Goal: Task Accomplishment & Management: Manage account settings

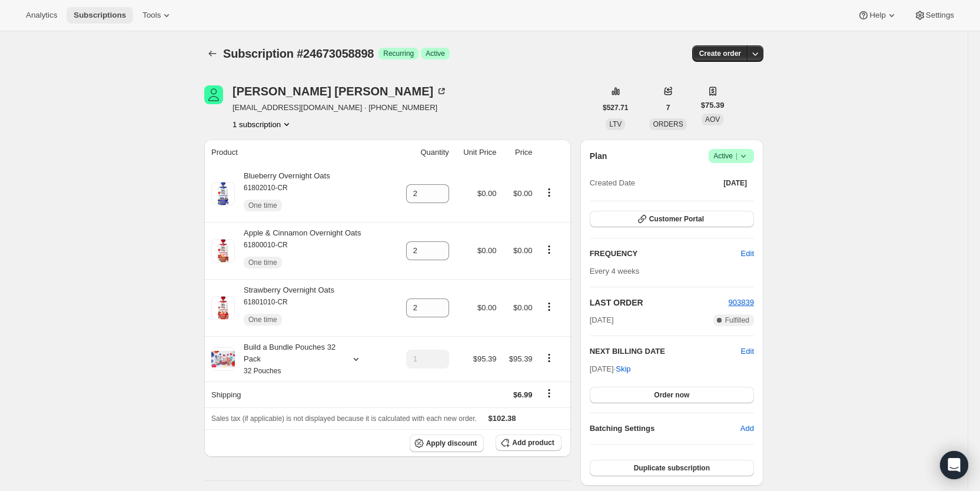
click at [102, 16] on span "Subscriptions" at bounding box center [100, 15] width 52 height 9
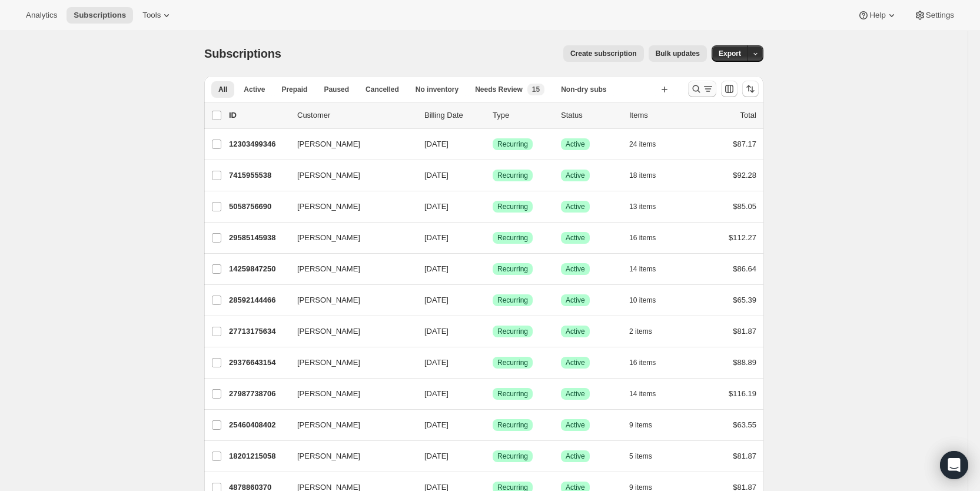
click at [710, 86] on icon "Search and filter results" at bounding box center [708, 86] width 8 height 1
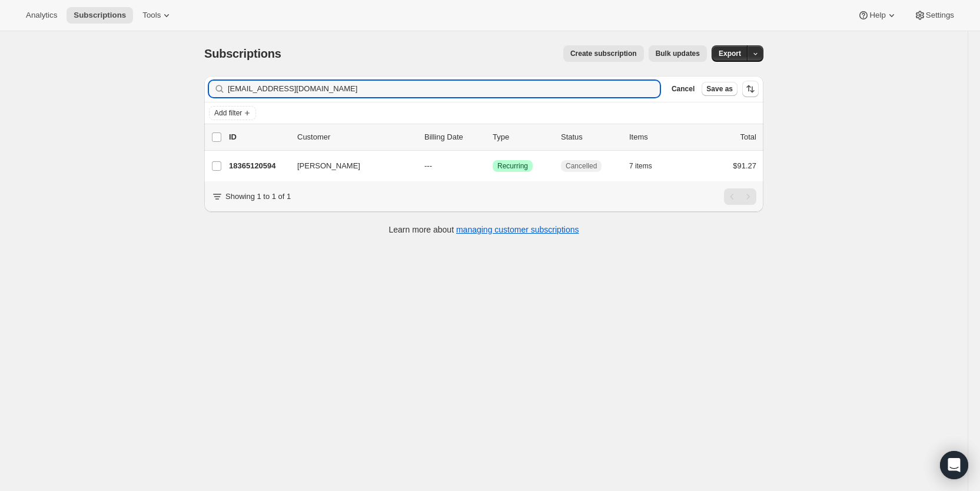
type input "[EMAIL_ADDRESS][DOMAIN_NAME]"
drag, startPoint x: 319, startPoint y: 91, endPoint x: 227, endPoint y: 92, distance: 92.4
click at [227, 92] on div "[EMAIL_ADDRESS][DOMAIN_NAME] Clear" at bounding box center [434, 89] width 451 height 16
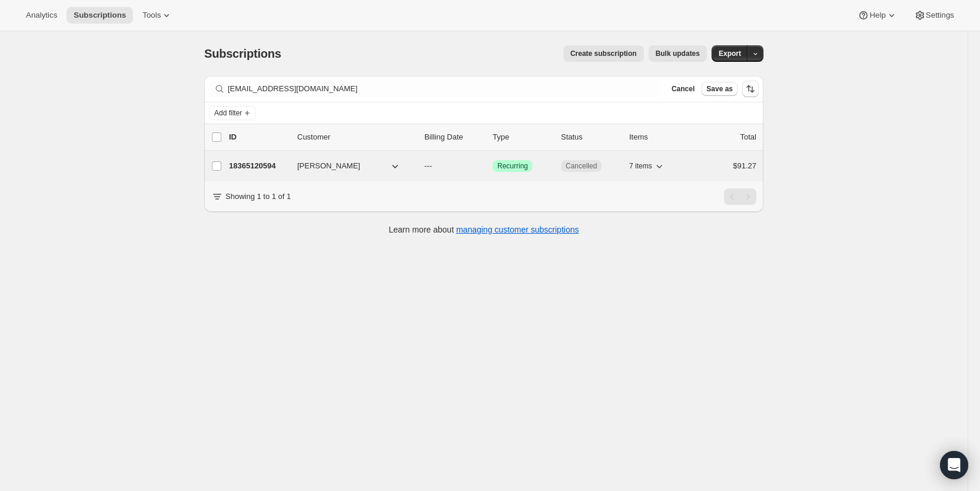
click at [432, 167] on span "---" at bounding box center [428, 165] width 8 height 9
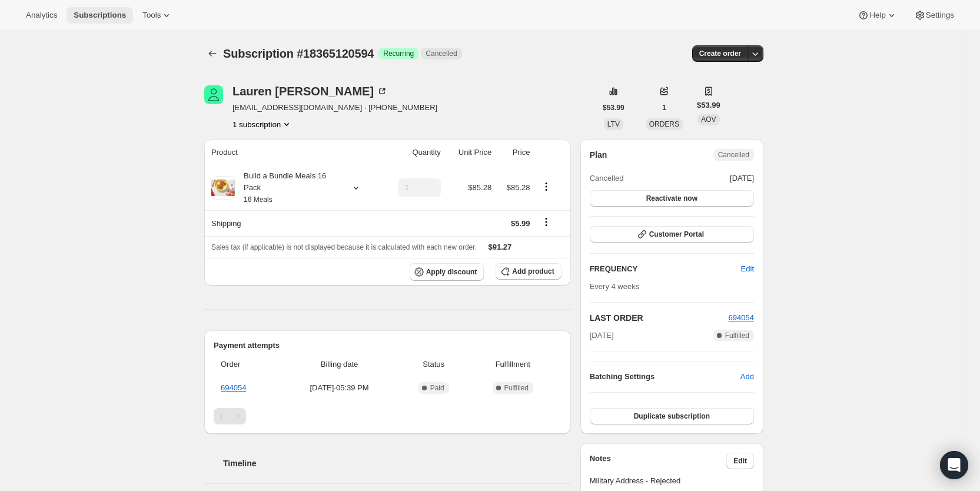
click at [94, 16] on span "Subscriptions" at bounding box center [100, 15] width 52 height 9
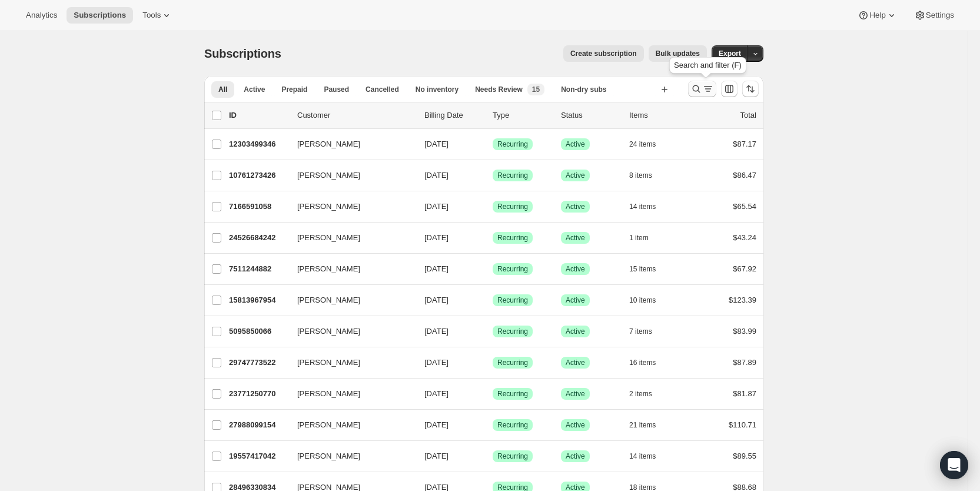
click at [714, 88] on icon "Search and filter results" at bounding box center [708, 89] width 12 height 12
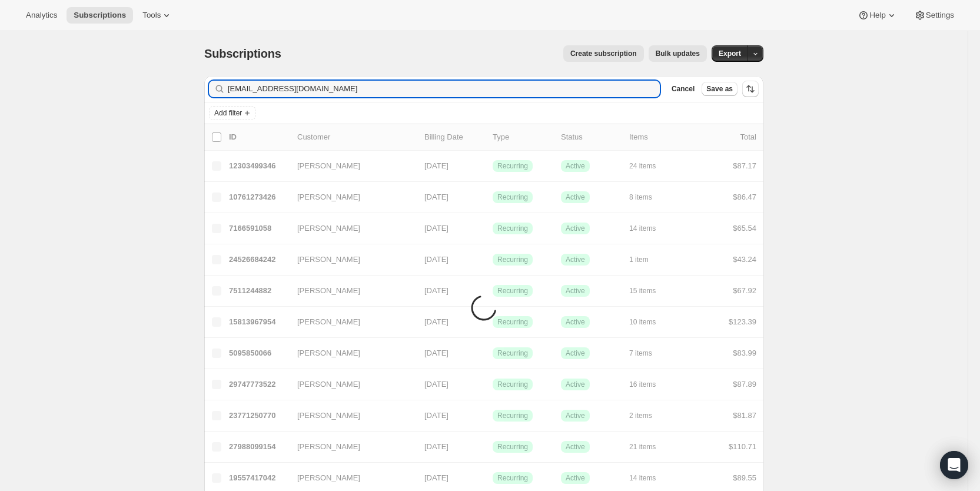
type input "[EMAIL_ADDRESS][DOMAIN_NAME]"
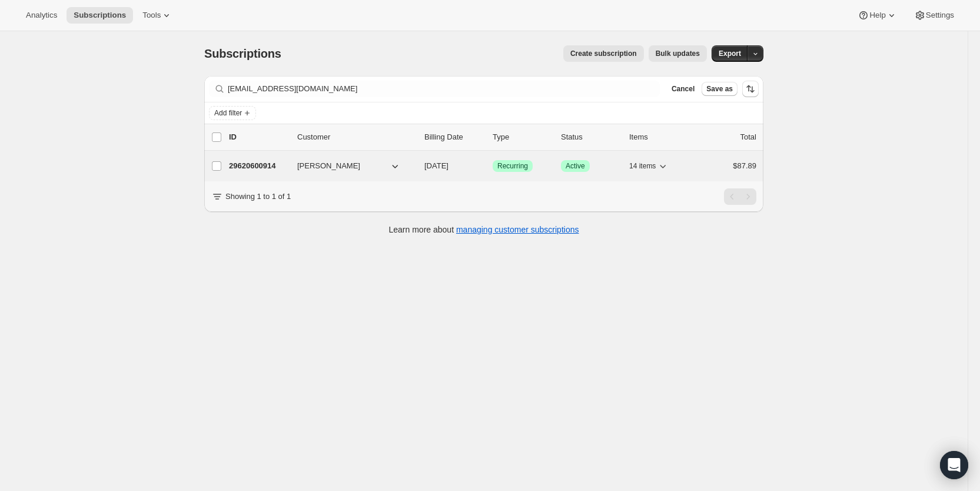
click at [448, 161] on span "[DATE]" at bounding box center [436, 165] width 24 height 9
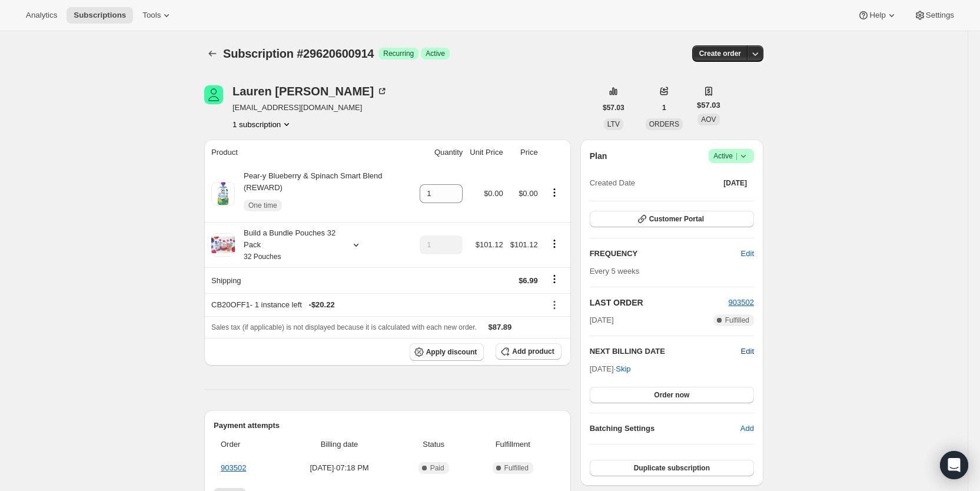
click at [749, 351] on span "Edit" at bounding box center [747, 351] width 13 height 12
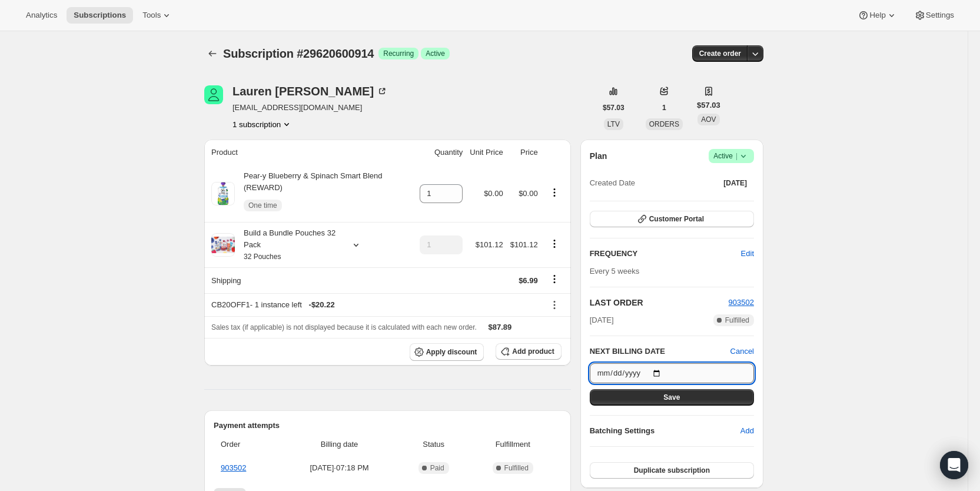
click at [663, 374] on input "[DATE]" at bounding box center [672, 373] width 164 height 20
type input "[DATE]"
click at [696, 395] on button "Save" at bounding box center [672, 397] width 164 height 16
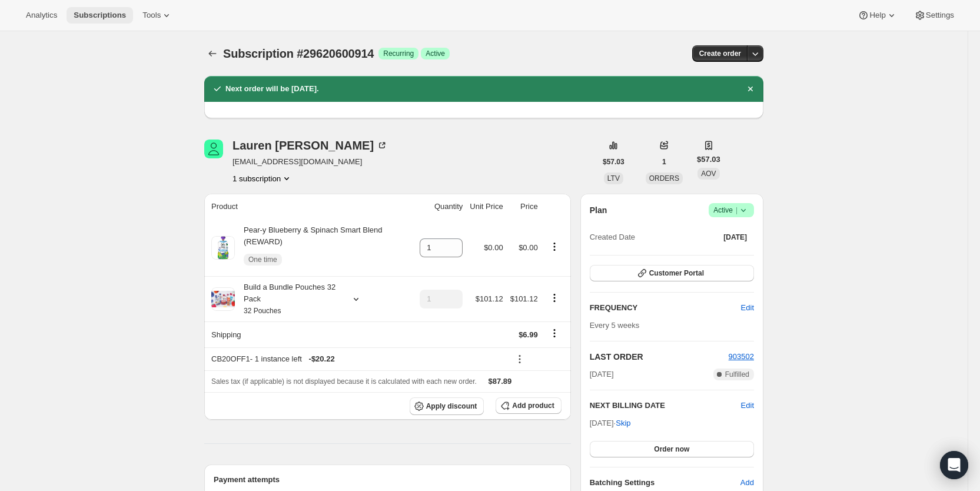
click at [88, 18] on span "Subscriptions" at bounding box center [100, 15] width 52 height 9
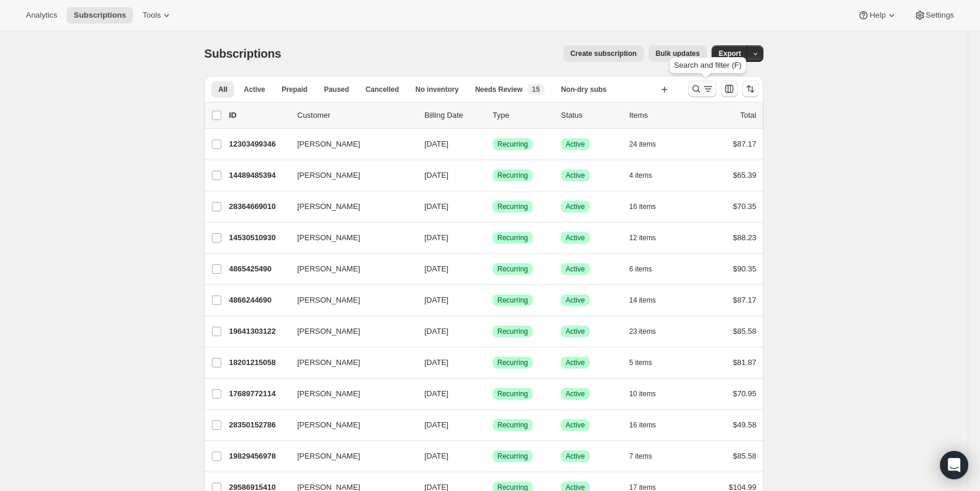
click at [711, 86] on icon "Search and filter results" at bounding box center [708, 89] width 12 height 12
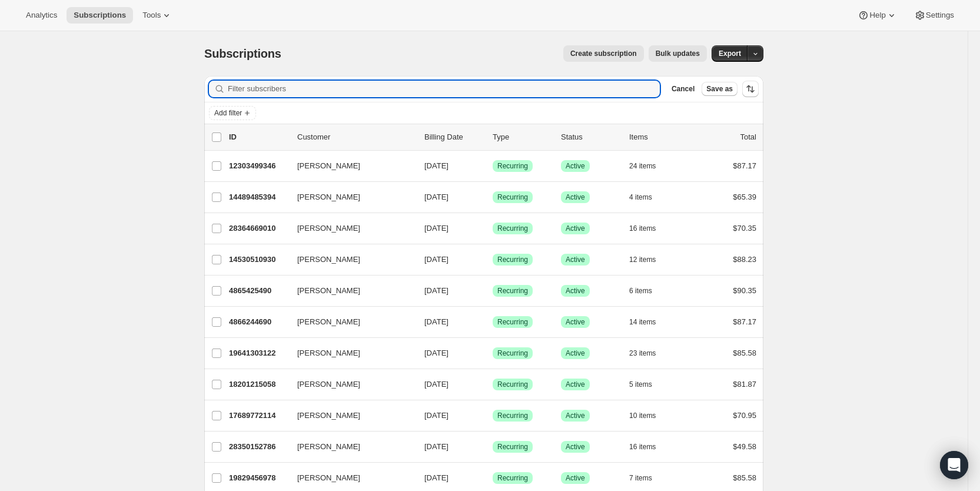
paste input "[EMAIL_ADDRESS][DOMAIN_NAME]"
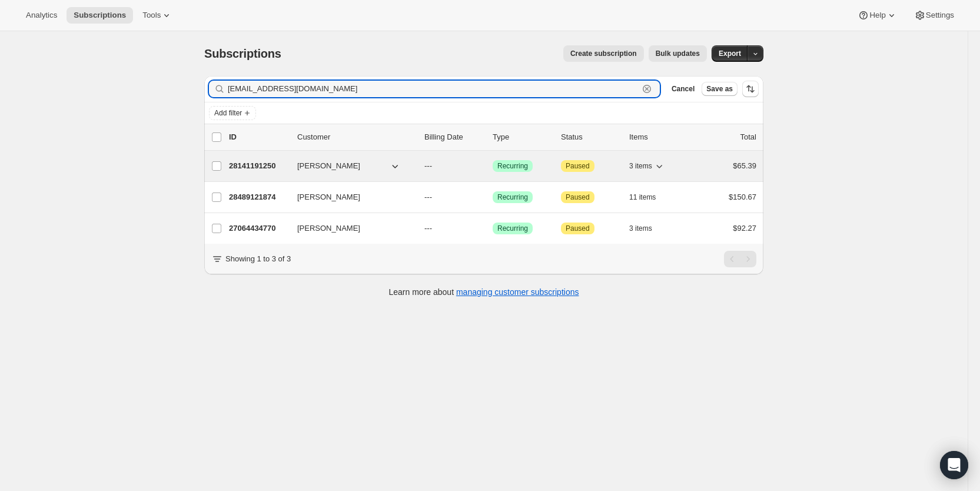
type input "[EMAIL_ADDRESS][DOMAIN_NAME]"
click at [432, 165] on span "---" at bounding box center [428, 165] width 8 height 9
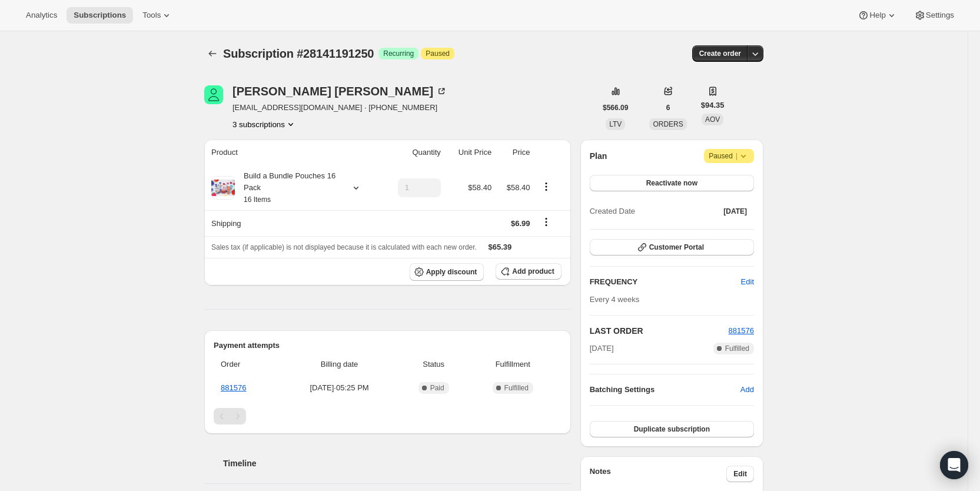
click at [264, 118] on button "3 subscriptions" at bounding box center [264, 124] width 64 height 12
click at [252, 179] on button "28489121874" at bounding box center [269, 186] width 89 height 19
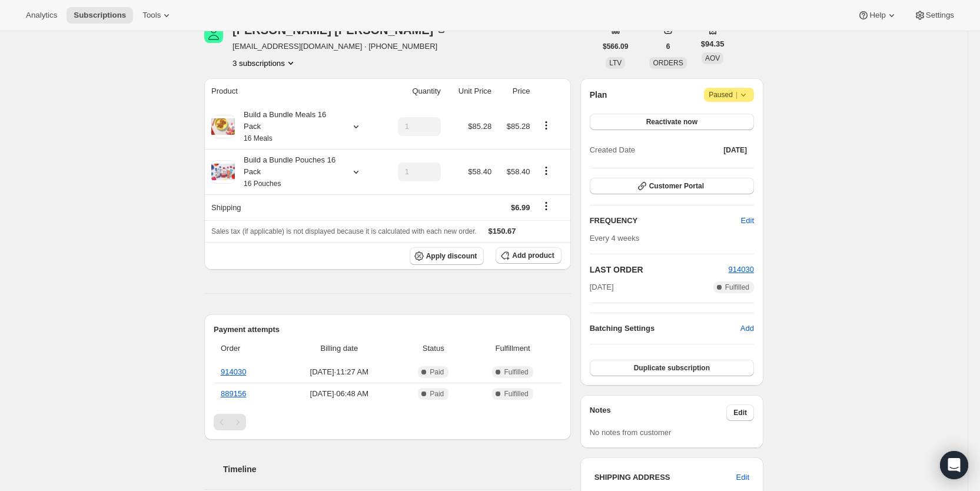
scroll to position [58, 0]
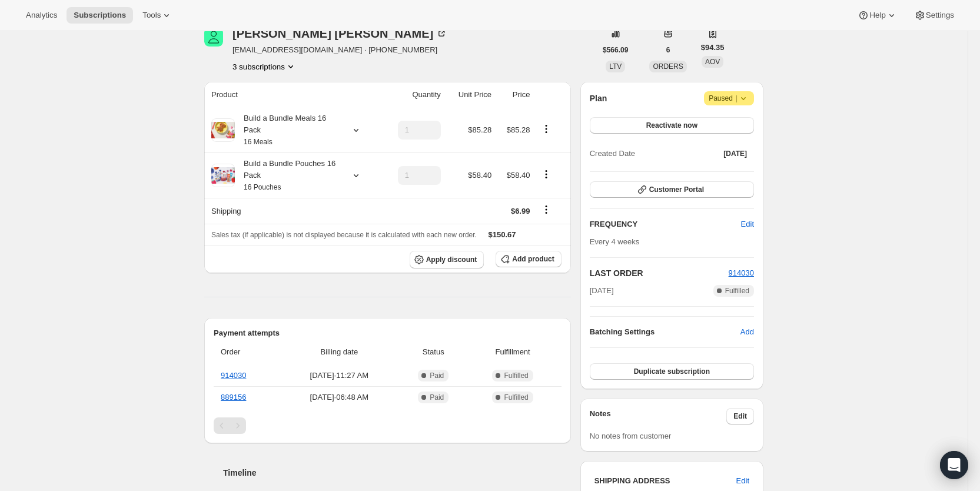
click at [289, 68] on icon "Product actions" at bounding box center [291, 67] width 12 height 12
click at [272, 89] on span "27064434770" at bounding box center [251, 88] width 47 height 9
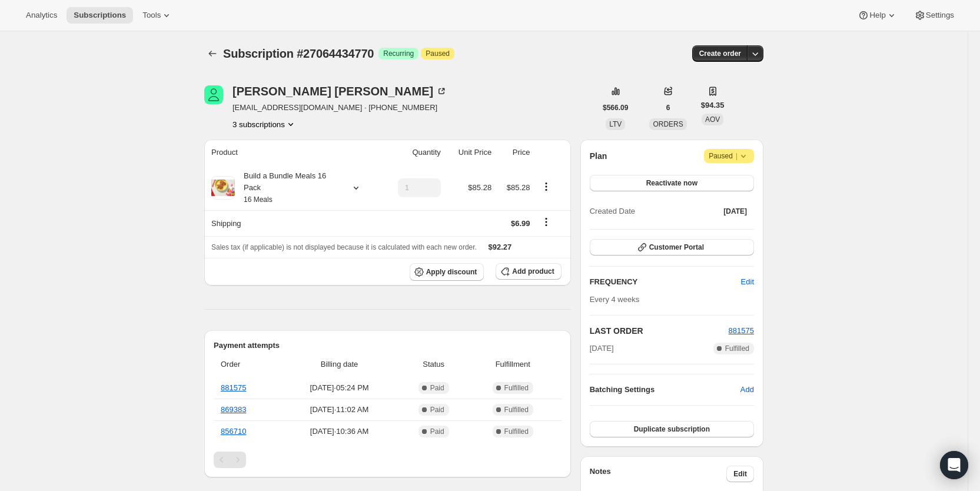
click at [287, 124] on button "3 subscriptions" at bounding box center [264, 124] width 64 height 12
click at [277, 185] on span "28489121874" at bounding box center [269, 187] width 82 height 12
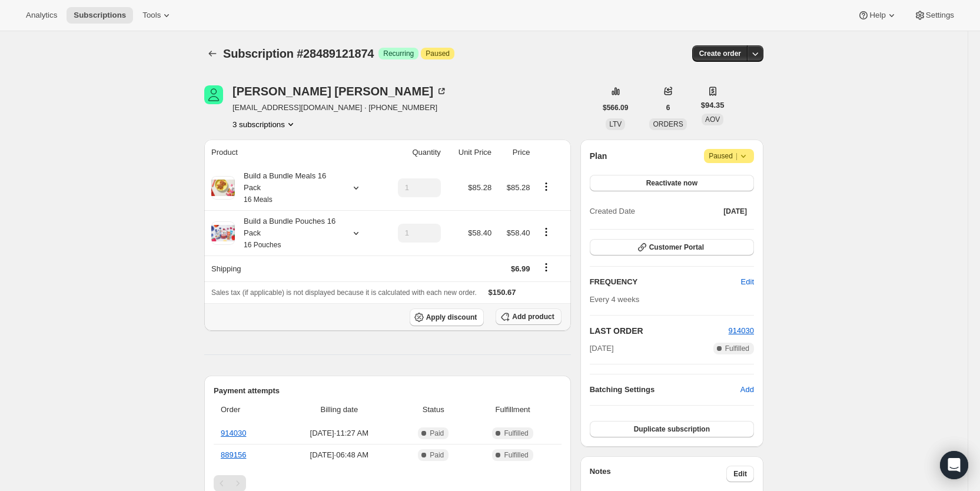
click at [540, 318] on span "Add product" at bounding box center [533, 316] width 42 height 9
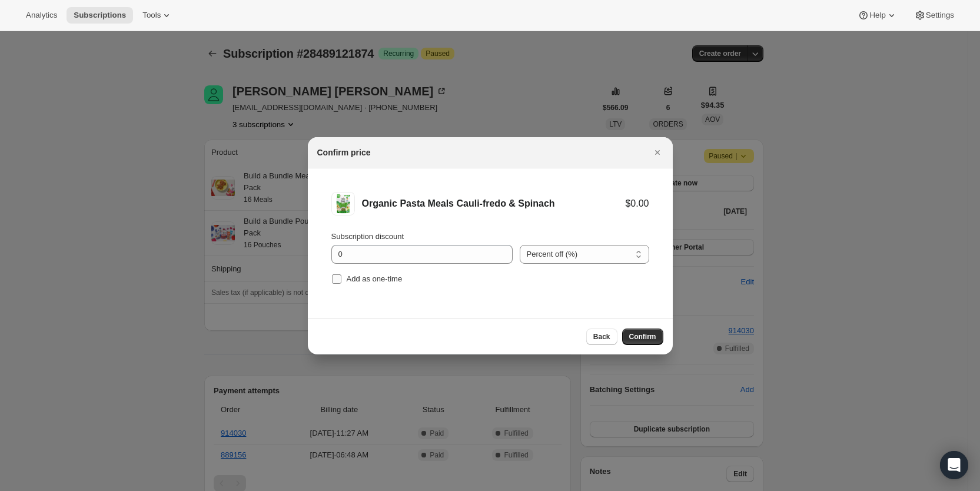
click at [334, 279] on input "Add as one-time" at bounding box center [336, 278] width 9 height 9
checkbox input "true"
click at [631, 332] on span "Confirm" at bounding box center [642, 336] width 27 height 9
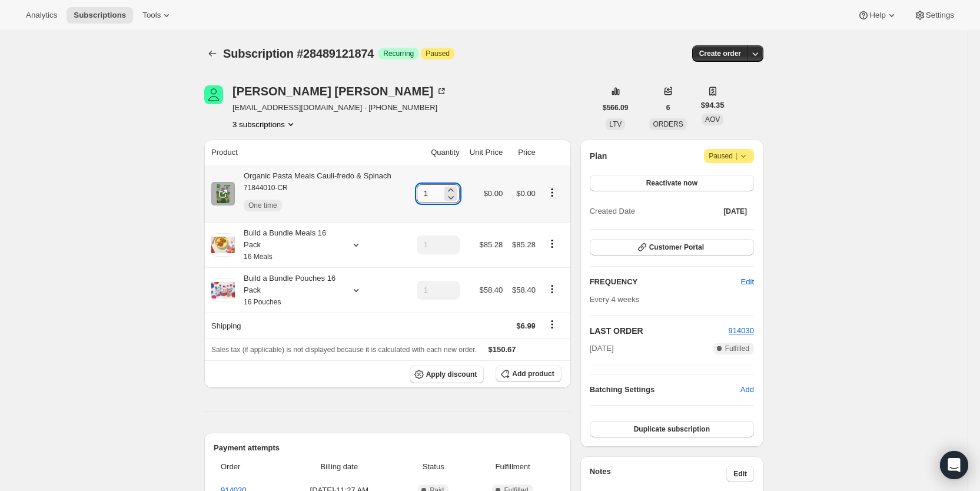
drag, startPoint x: 428, startPoint y: 191, endPoint x: 439, endPoint y: 189, distance: 11.3
click at [439, 189] on input "1" at bounding box center [429, 193] width 25 height 19
type input "3"
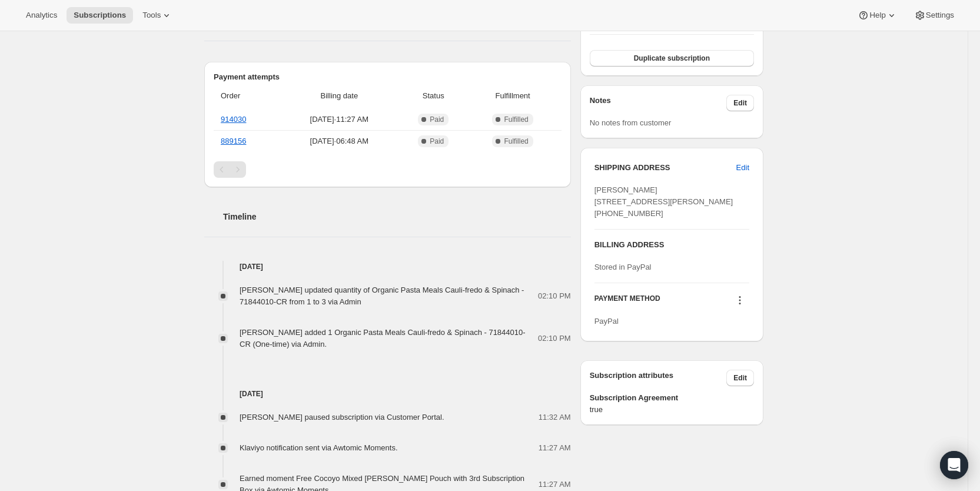
scroll to position [373, 0]
click at [90, 11] on span "Subscriptions" at bounding box center [100, 15] width 52 height 9
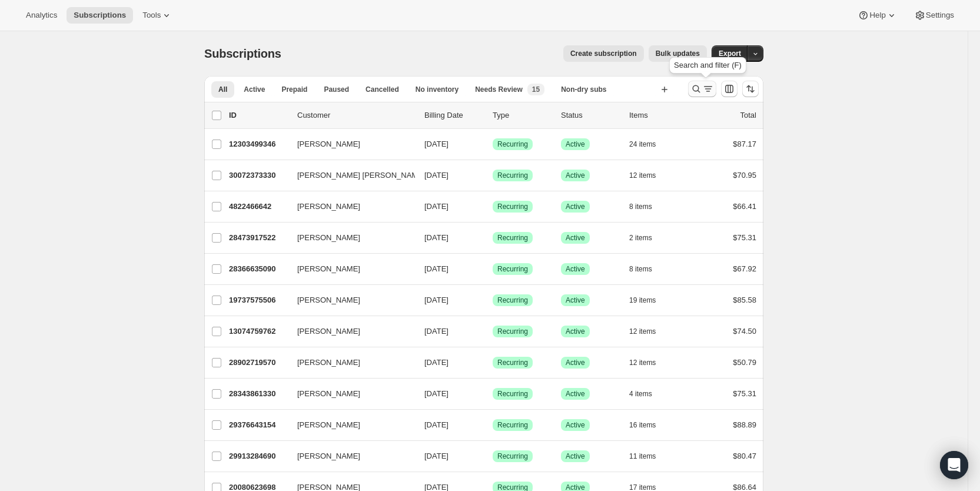
click at [709, 89] on icon "Search and filter results" at bounding box center [708, 89] width 12 height 12
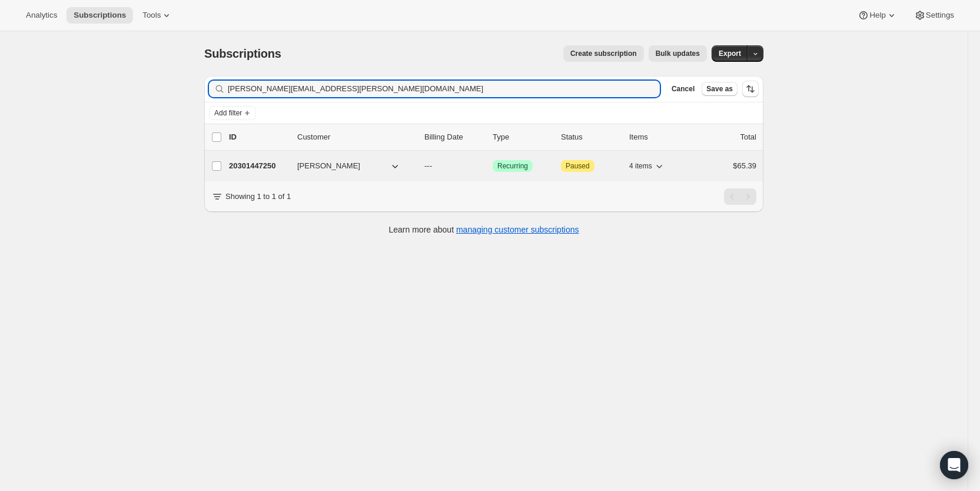
type input "[PERSON_NAME][EMAIL_ADDRESS][PERSON_NAME][DOMAIN_NAME]"
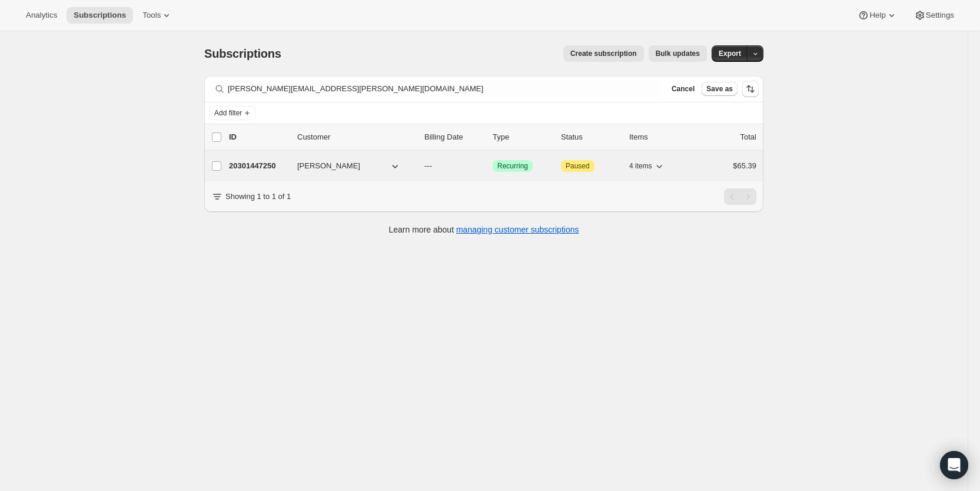
click at [432, 169] on span "---" at bounding box center [428, 165] width 8 height 9
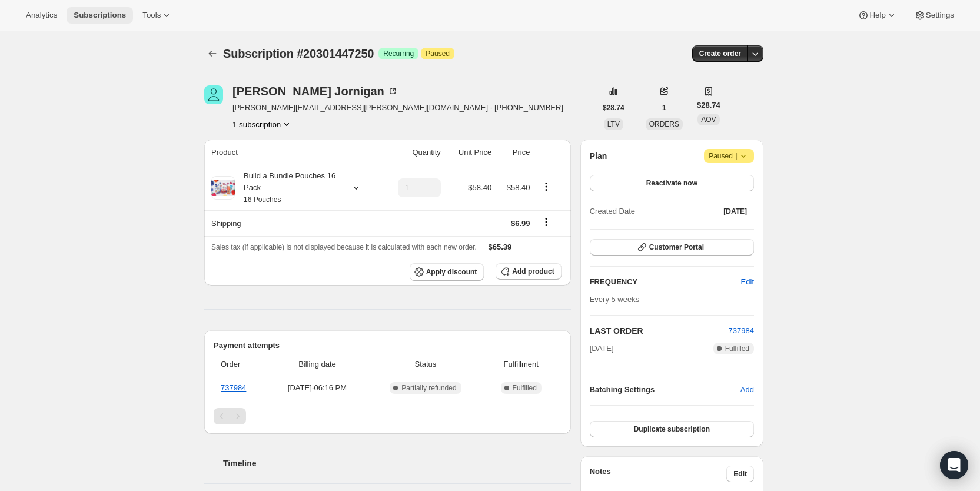
click at [95, 15] on span "Subscriptions" at bounding box center [100, 15] width 52 height 9
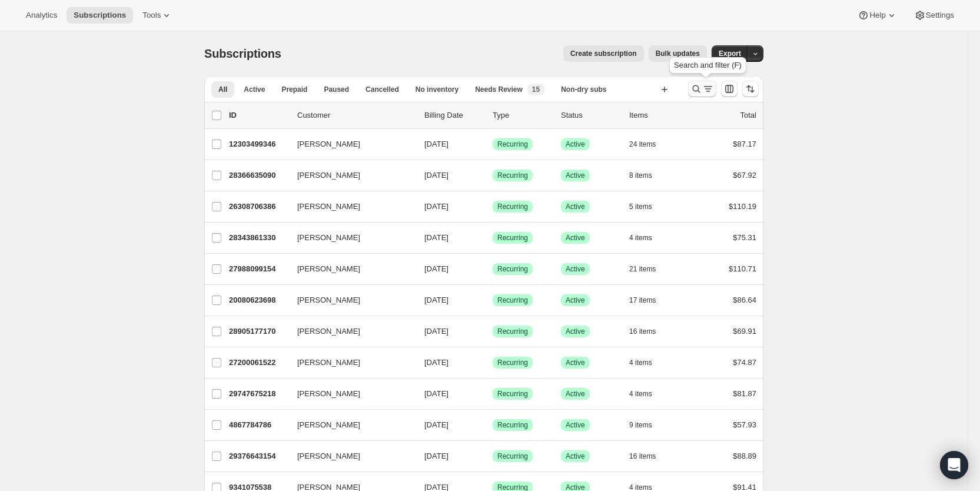
click at [707, 85] on icon "Search and filter results" at bounding box center [708, 89] width 12 height 12
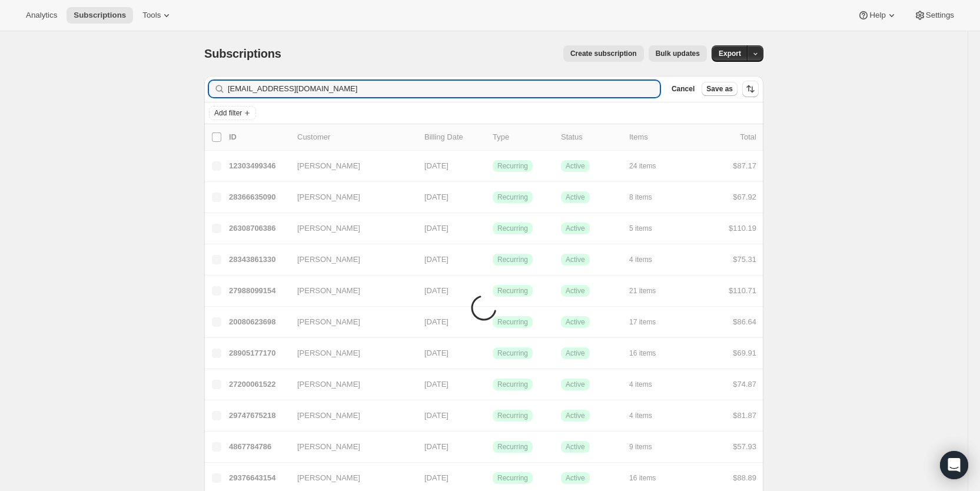
type input "[EMAIL_ADDRESS][DOMAIN_NAME]"
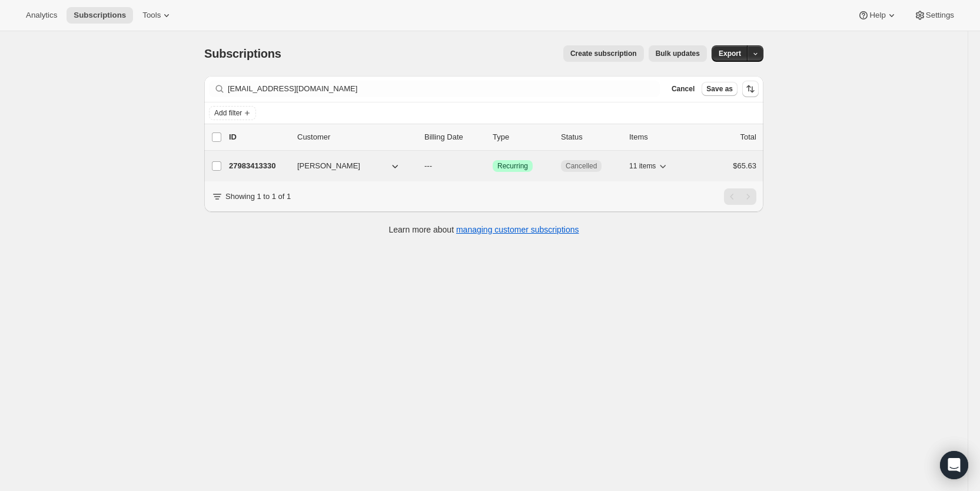
click at [439, 167] on p "---" at bounding box center [453, 166] width 59 height 12
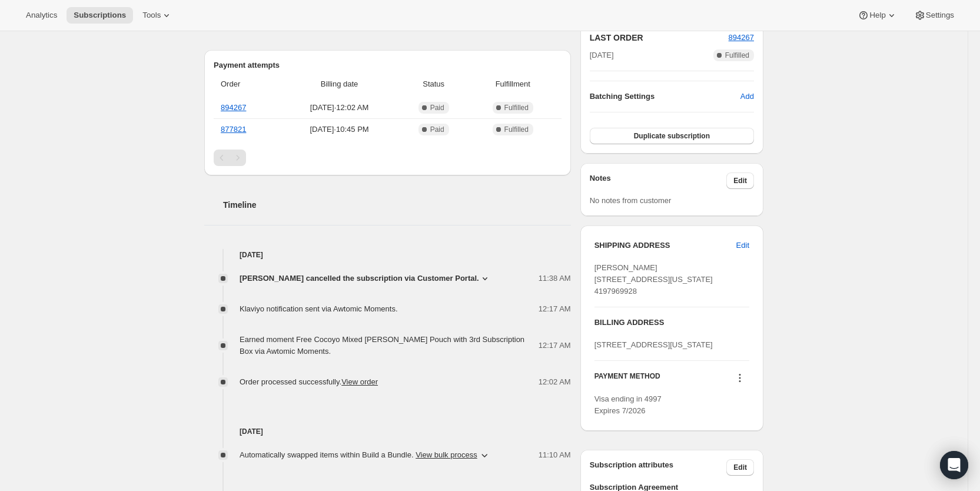
scroll to position [297, 0]
